Goal: Task Accomplishment & Management: Use online tool/utility

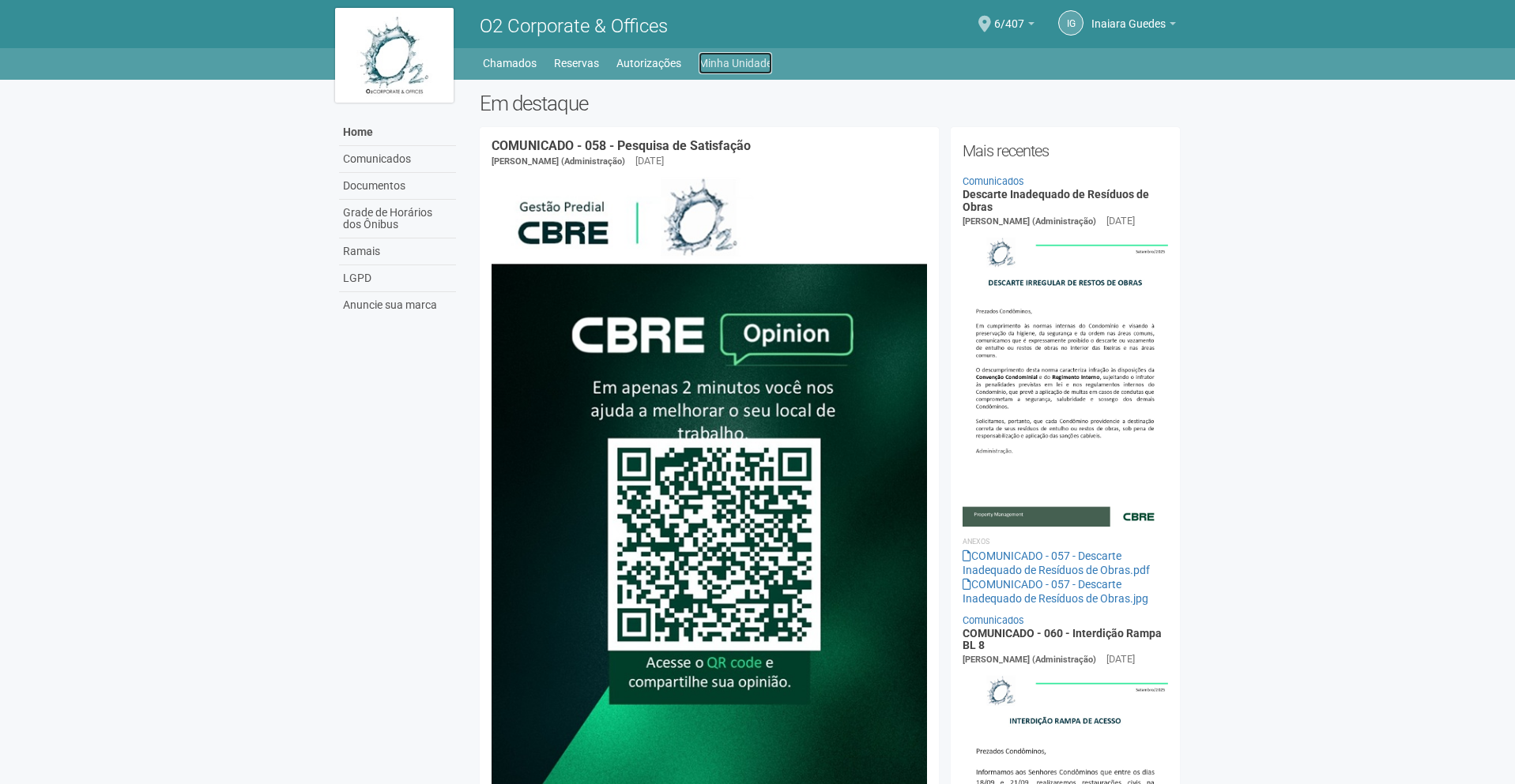
click at [729, 65] on link "Minha Unidade" at bounding box center [735, 63] width 74 height 22
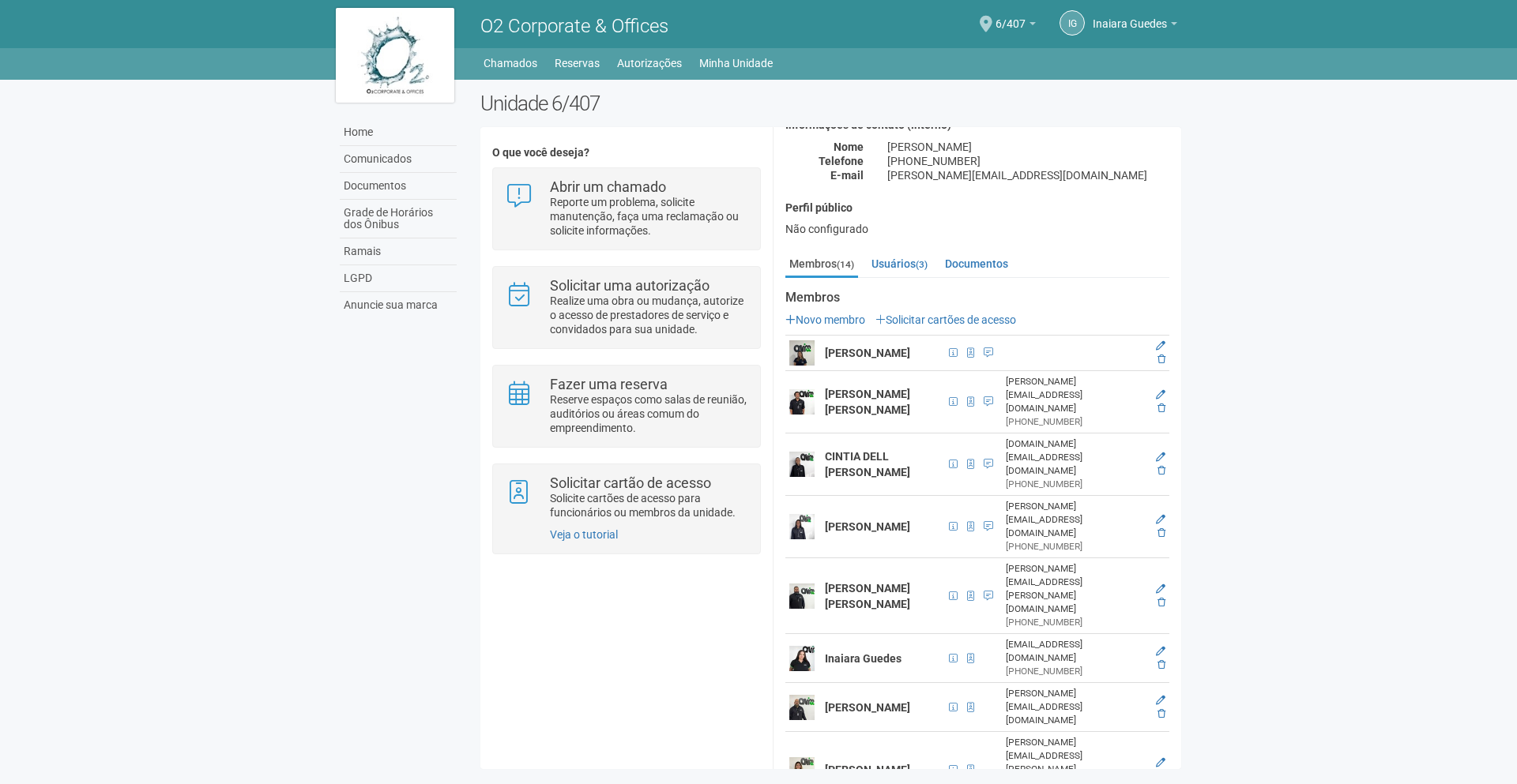
scroll to position [158, 0]
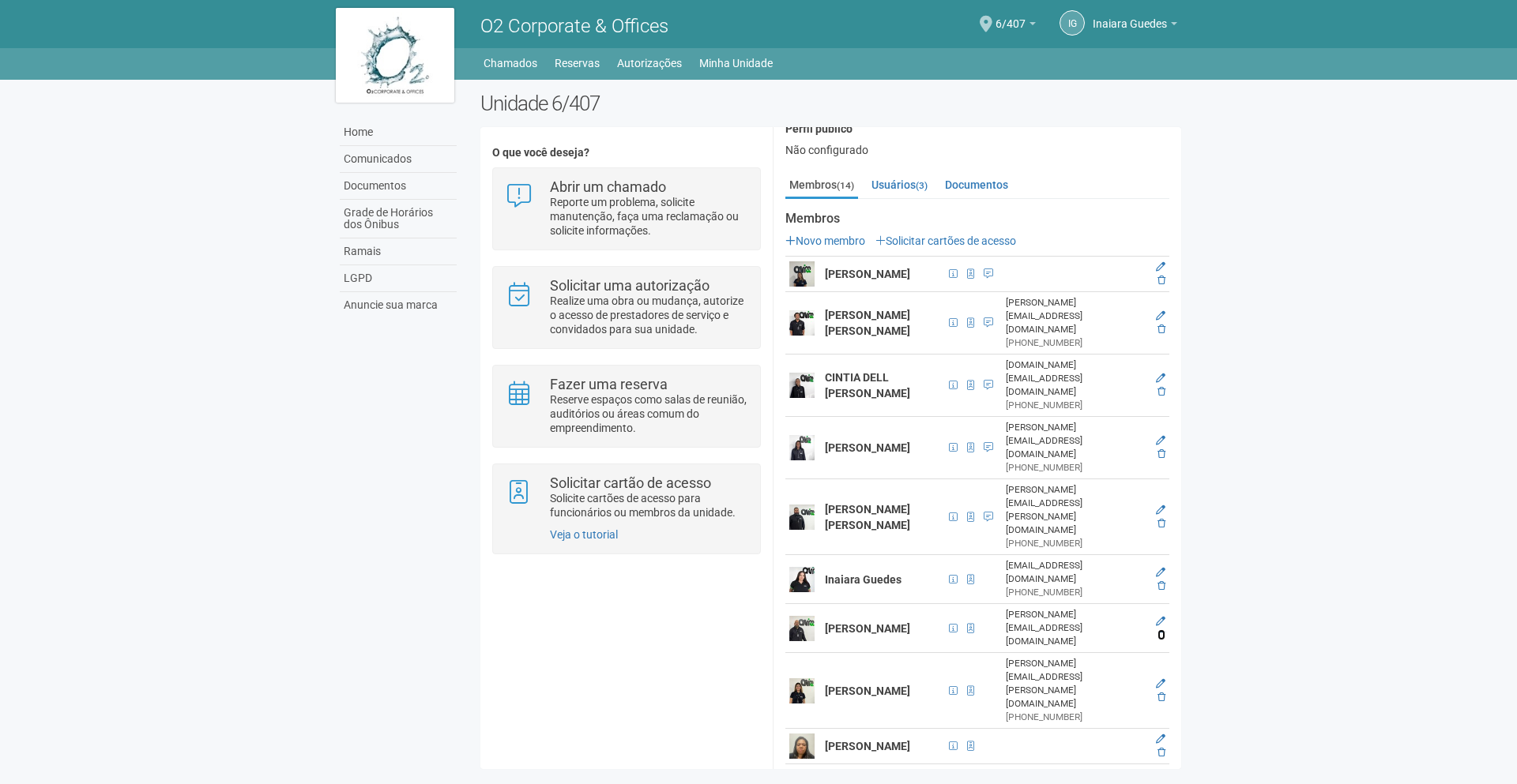
click at [1158, 630] on icon at bounding box center [1162, 634] width 8 height 9
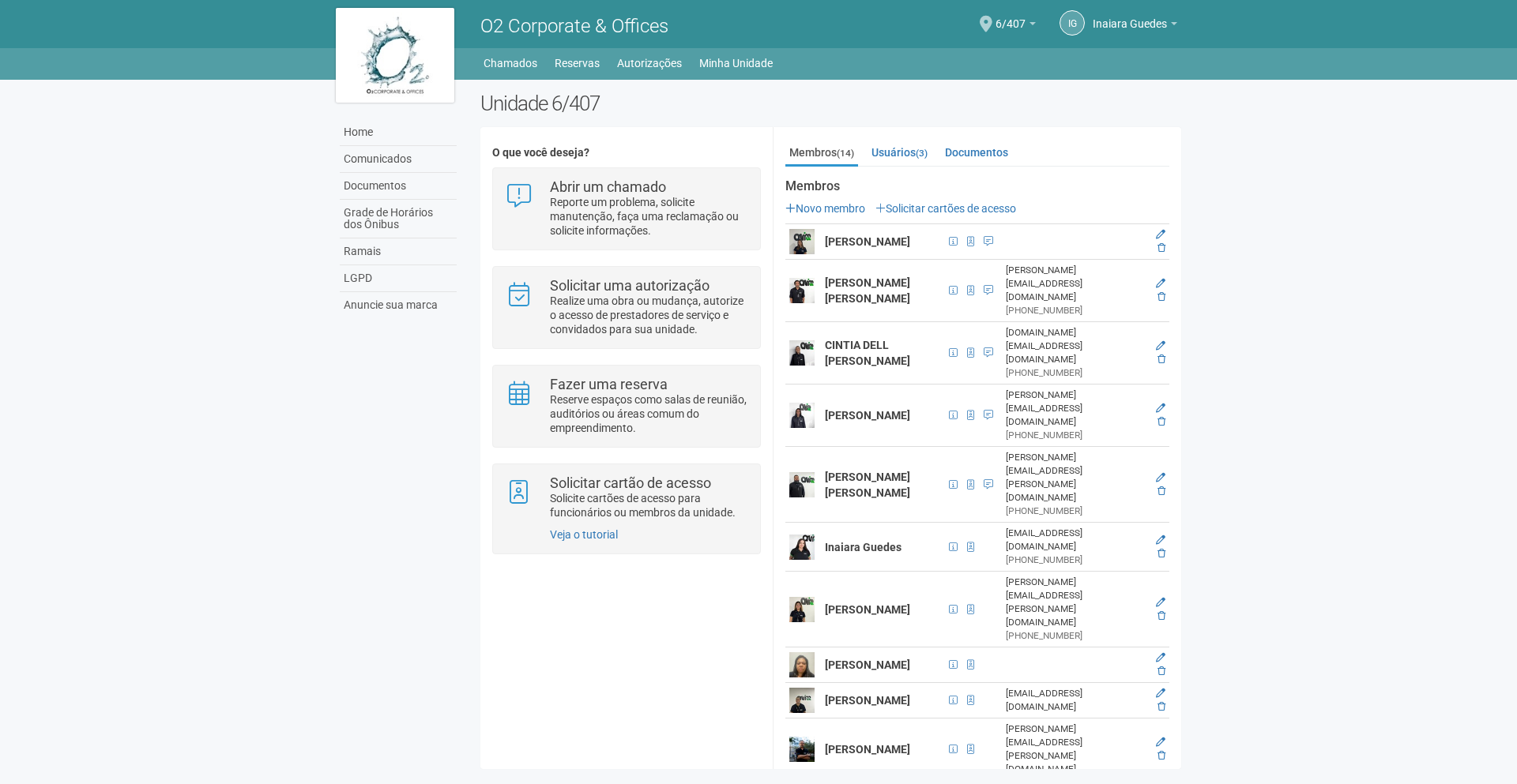
scroll to position [150, 0]
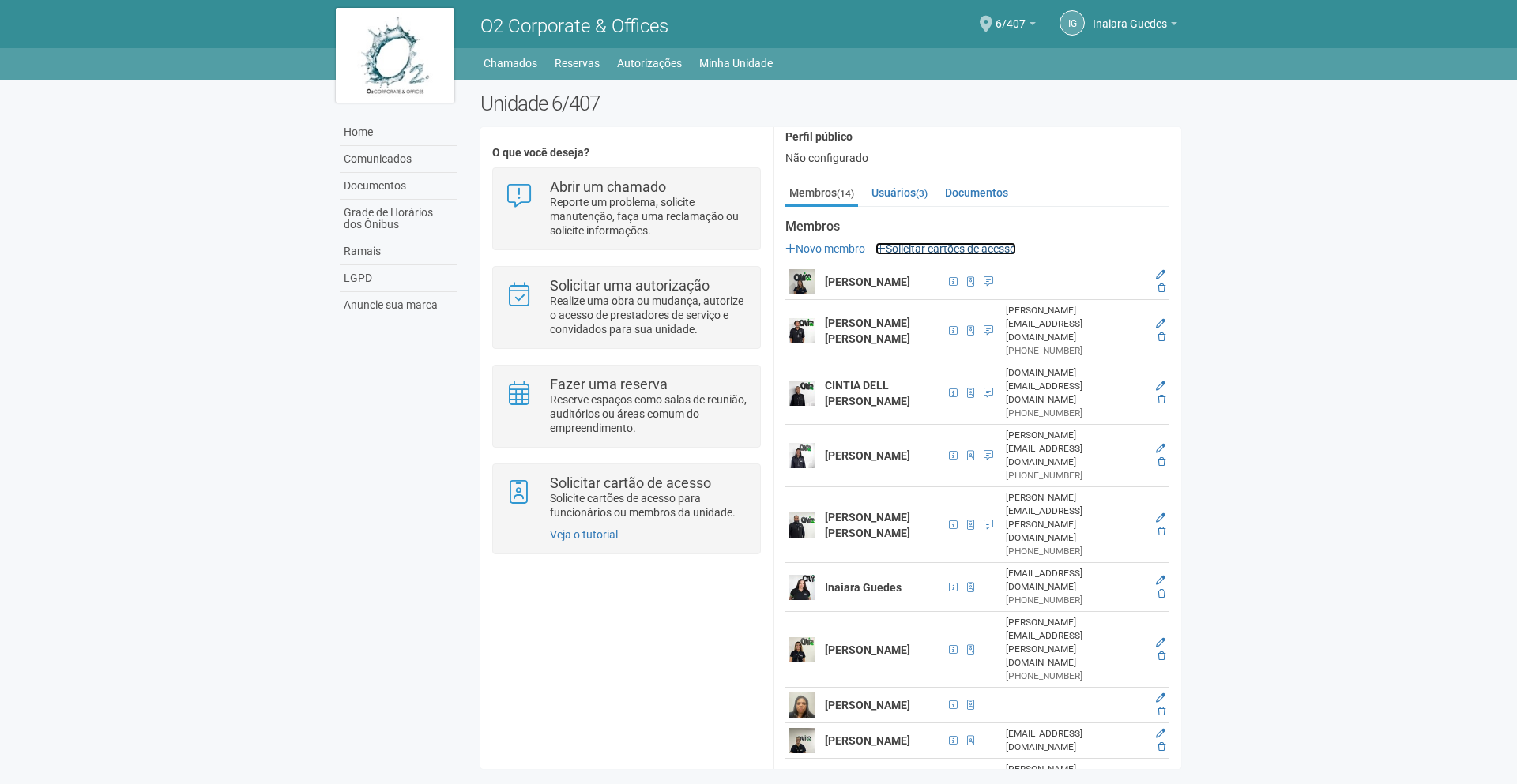
click at [968, 249] on link "Solicitar cartões de acesso" at bounding box center [945, 248] width 140 height 12
